Goal: Task Accomplishment & Management: Manage account settings

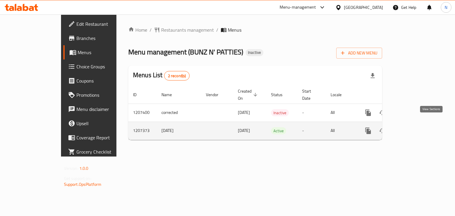
click at [414, 127] on icon "enhanced table" at bounding box center [410, 130] width 7 height 7
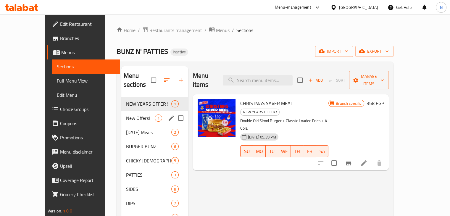
click at [134, 113] on div "New Offers! 1" at bounding box center [154, 118] width 67 height 14
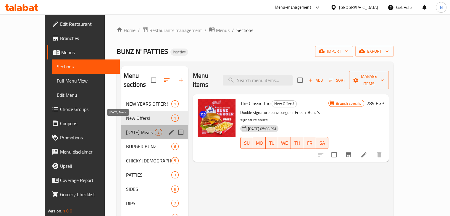
click at [132, 129] on span "[DATE] Meals" at bounding box center [140, 132] width 29 height 7
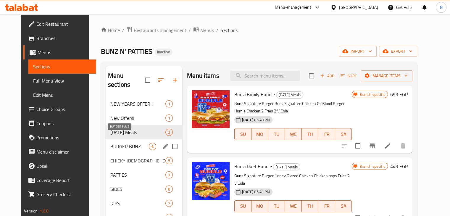
click at [130, 143] on span "BURGER BUNZ" at bounding box center [129, 146] width 38 height 7
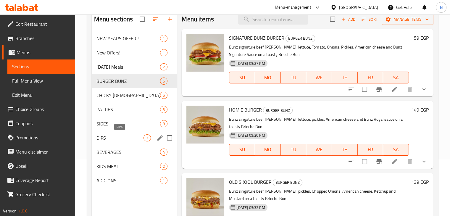
scroll to position [83, 0]
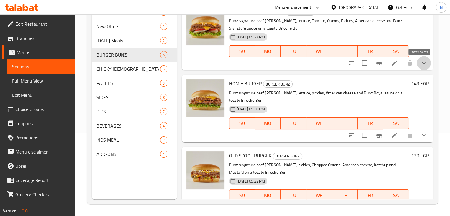
click at [421, 65] on icon "show more" at bounding box center [424, 62] width 7 height 7
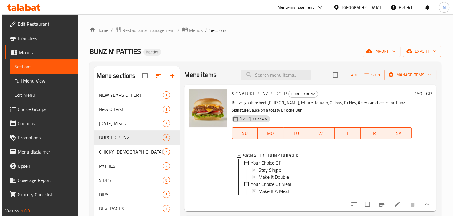
scroll to position [0, 0]
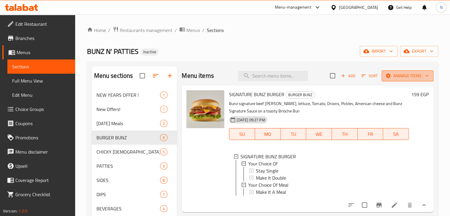
click at [406, 75] on span "Manage items" at bounding box center [408, 75] width 42 height 7
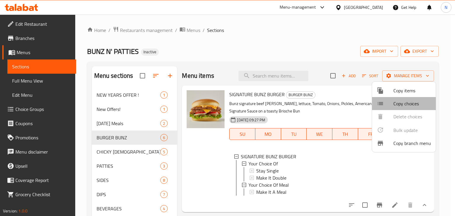
click at [407, 105] on span "Copy choices" at bounding box center [412, 103] width 38 height 7
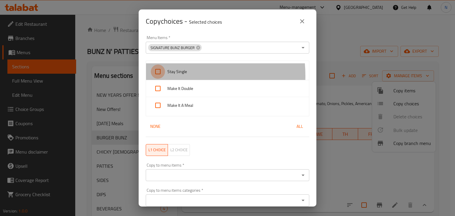
click at [158, 76] on input "checkbox" at bounding box center [158, 72] width 14 height 14
checkbox input "true"
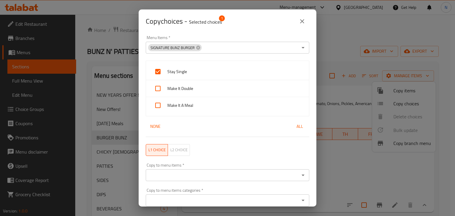
click at [159, 89] on input "checkbox" at bounding box center [158, 88] width 14 height 14
checkbox input "true"
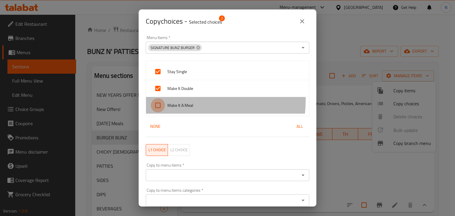
click at [159, 99] on input "checkbox" at bounding box center [158, 105] width 14 height 14
checkbox input "true"
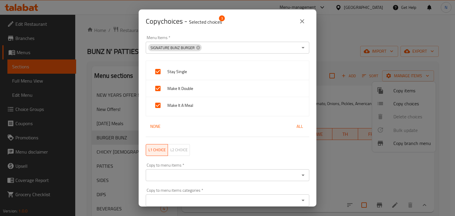
click at [190, 174] on input "Copy to menu items   *" at bounding box center [222, 175] width 150 height 8
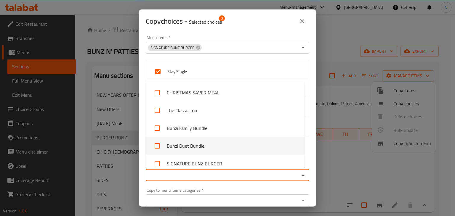
scroll to position [59, 0]
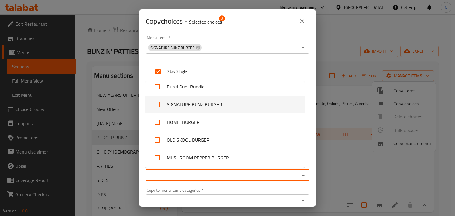
click at [172, 104] on li "SIGNATURE BUNZ BURGER" at bounding box center [224, 105] width 159 height 18
checkbox input "true"
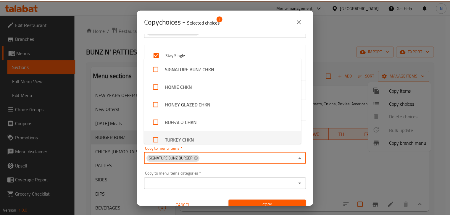
scroll to position [25, 0]
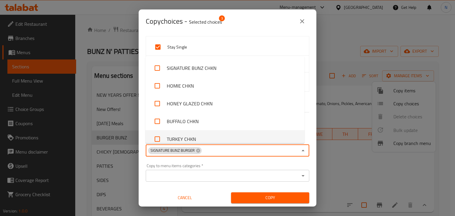
click at [353, 96] on div "Copy choices - Selected choices 3 Menu Items   * SIGNATURE BUNZ BURGER Menu Ite…" at bounding box center [227, 108] width 455 height 216
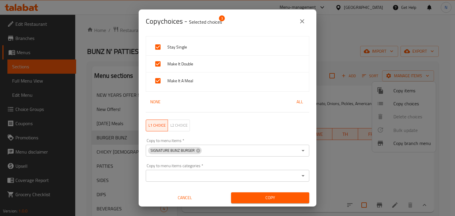
click at [303, 23] on icon "close" at bounding box center [301, 21] width 7 height 7
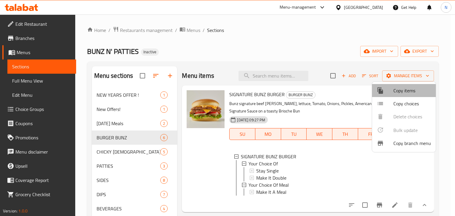
click at [403, 94] on span "Copy items" at bounding box center [412, 90] width 38 height 7
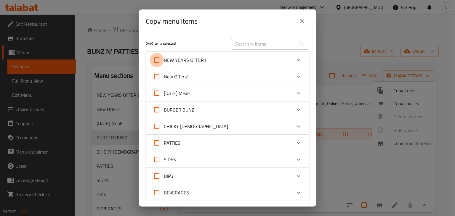
click at [154, 61] on input "NEW YEARS OFFER !" at bounding box center [156, 60] width 14 height 14
checkbox input "true"
click at [155, 109] on input "BURGER BUNZ" at bounding box center [156, 110] width 14 height 14
checkbox input "true"
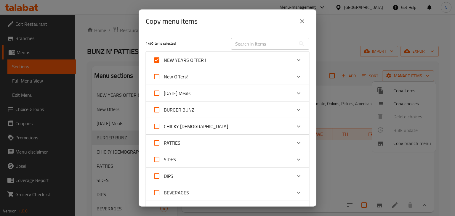
checkbox input "true"
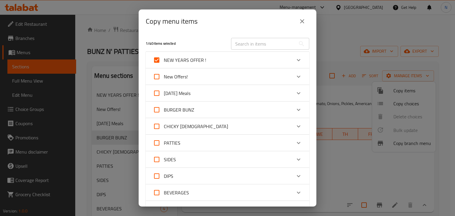
checkbox input "true"
click at [296, 109] on icon "Expand" at bounding box center [298, 109] width 7 height 7
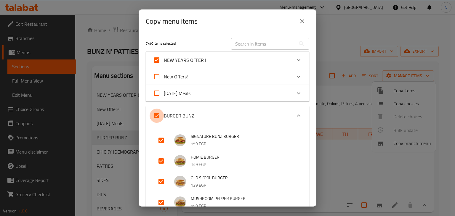
click at [160, 113] on input "BURGER BUNZ" at bounding box center [156, 116] width 14 height 14
checkbox input "false"
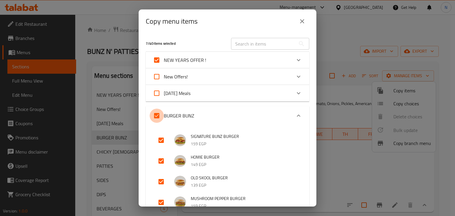
checkbox input "false"
click at [300, 25] on icon "close" at bounding box center [301, 21] width 7 height 7
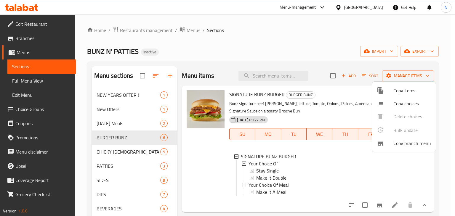
click at [389, 103] on div at bounding box center [385, 103] width 17 height 7
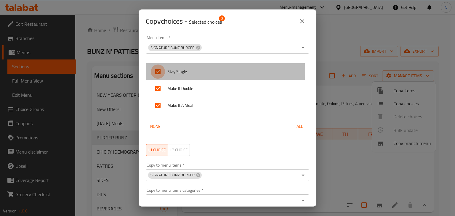
click at [164, 72] on input "checkbox" at bounding box center [158, 72] width 14 height 14
checkbox input "false"
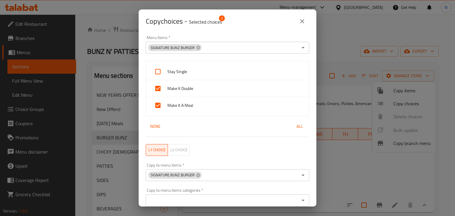
click at [168, 88] on span "Make It Double" at bounding box center [235, 88] width 137 height 7
checkbox input "false"
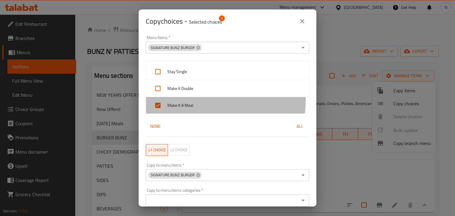
click at [170, 99] on div "Make It A Meal" at bounding box center [227, 105] width 163 height 17
checkbox input "false"
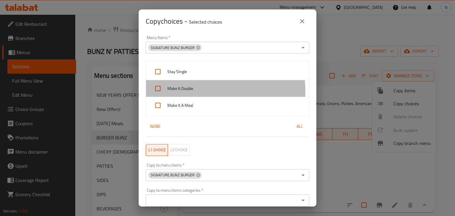
click at [175, 92] on span "Make It Double" at bounding box center [235, 88] width 137 height 7
checkbox input "true"
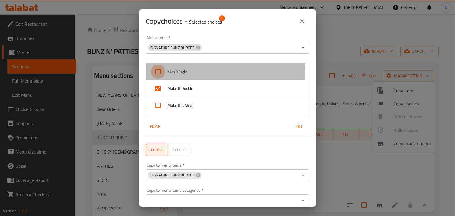
click at [160, 74] on input "checkbox" at bounding box center [158, 72] width 14 height 14
checkbox input "true"
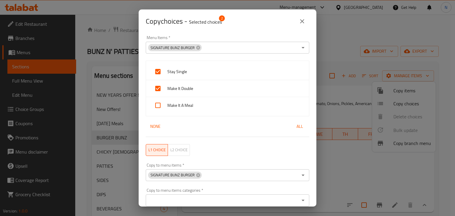
click at [300, 20] on icon "close" at bounding box center [301, 21] width 7 height 7
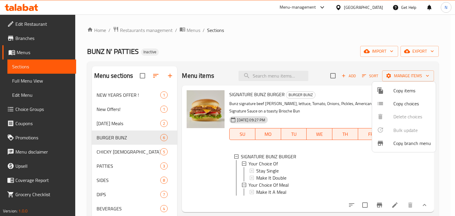
click at [284, 73] on div at bounding box center [227, 108] width 455 height 216
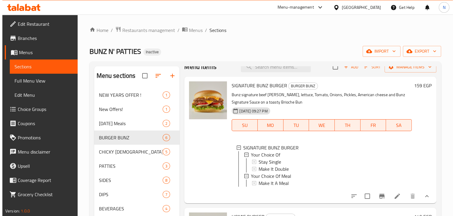
scroll to position [0, 0]
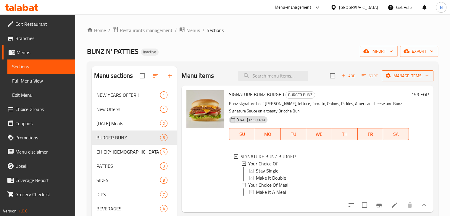
click at [411, 78] on span "Manage items" at bounding box center [408, 75] width 42 height 7
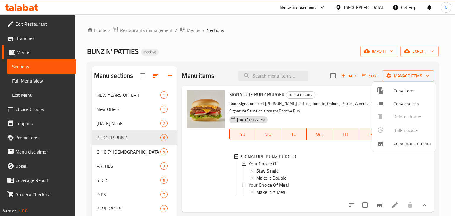
click at [407, 104] on span "Copy choices" at bounding box center [412, 103] width 38 height 7
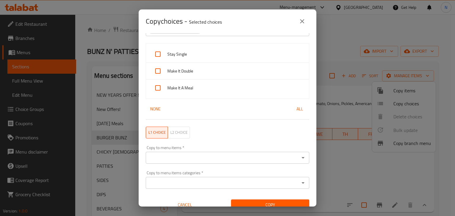
scroll to position [25, 0]
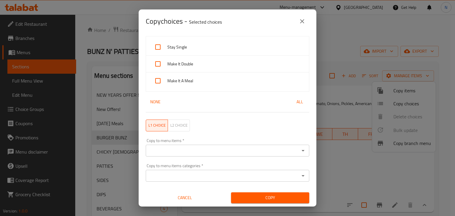
click at [300, 20] on icon "close" at bounding box center [301, 21] width 7 height 7
